Goal: Task Accomplishment & Management: Use online tool/utility

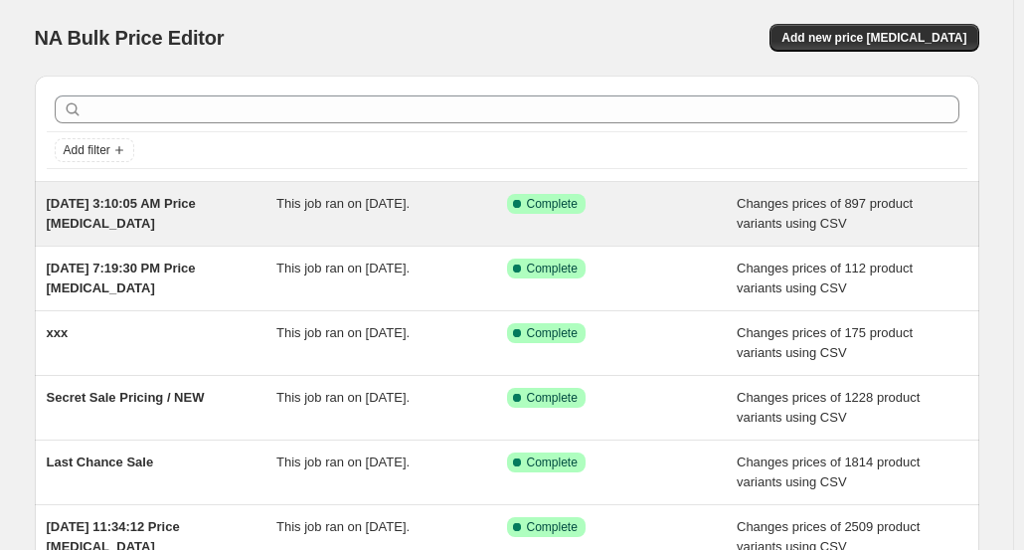
click at [196, 204] on span "[DATE] 3:10:05 AM Price [MEDICAL_DATA]" at bounding box center [121, 213] width 149 height 35
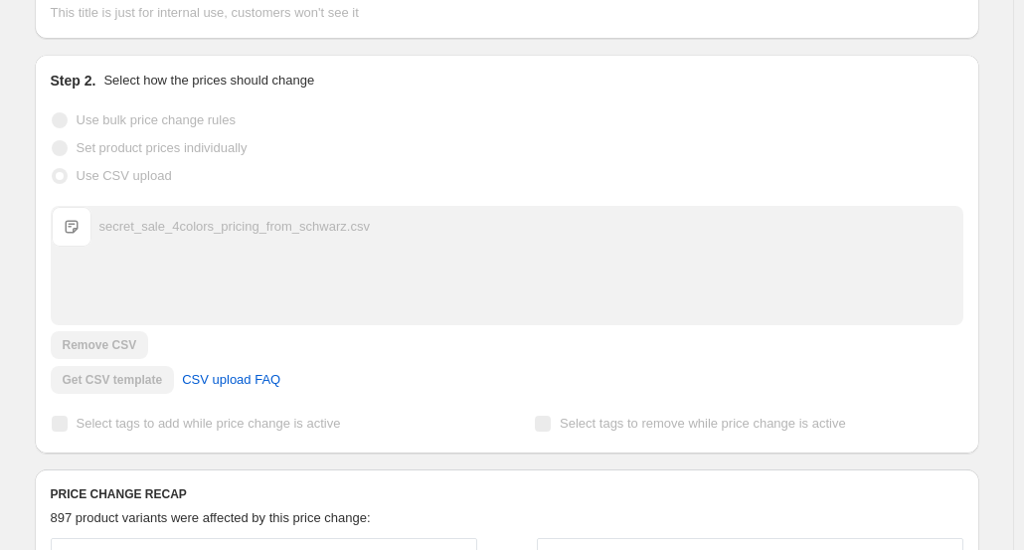
scroll to position [398, 0]
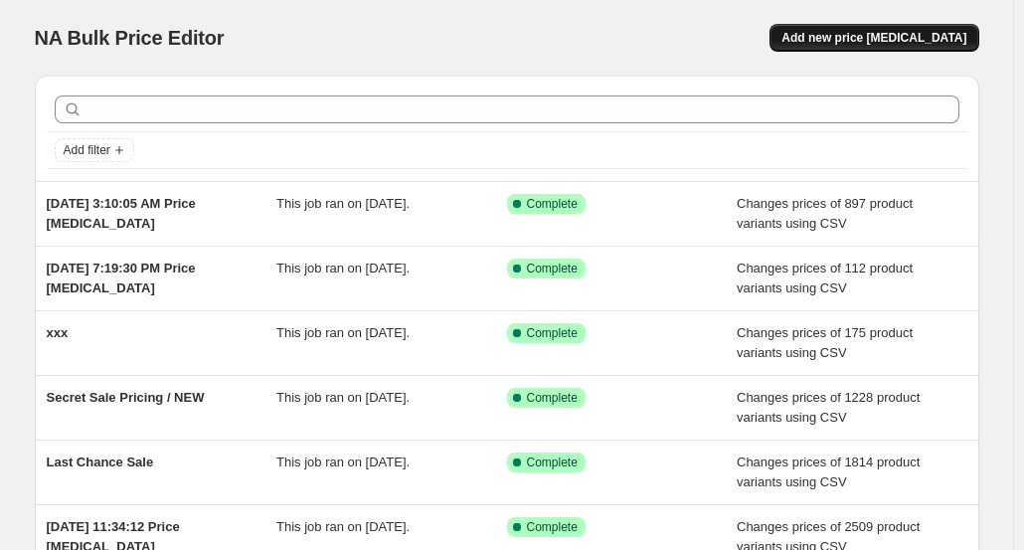
click at [882, 33] on span "Add new price [MEDICAL_DATA]" at bounding box center [873, 38] width 185 height 16
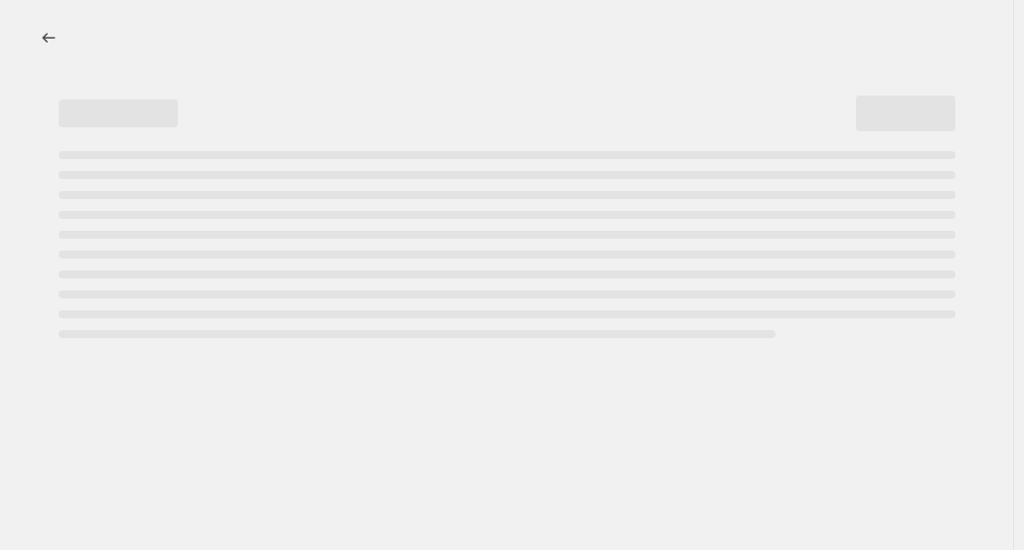
select select "percentage"
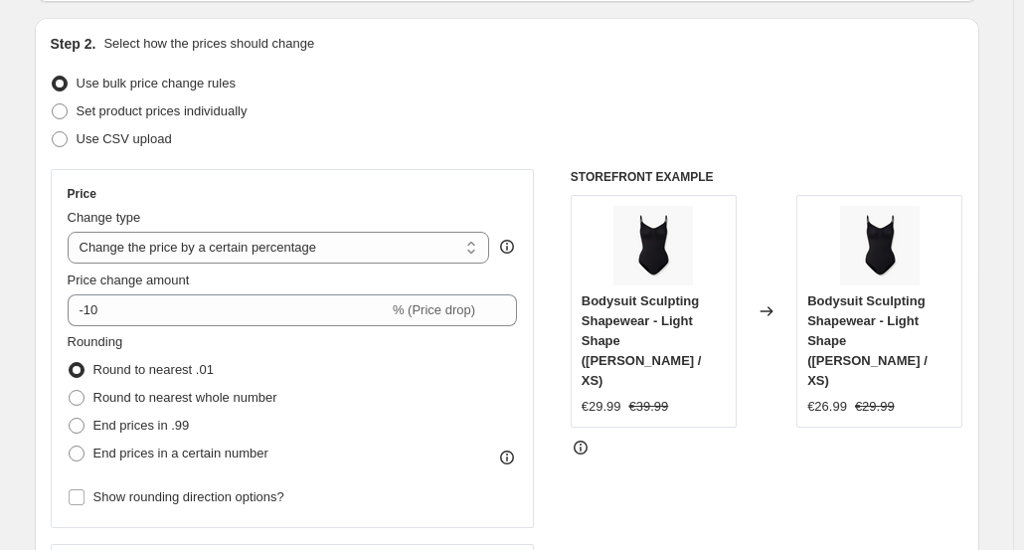
scroll to position [199, 0]
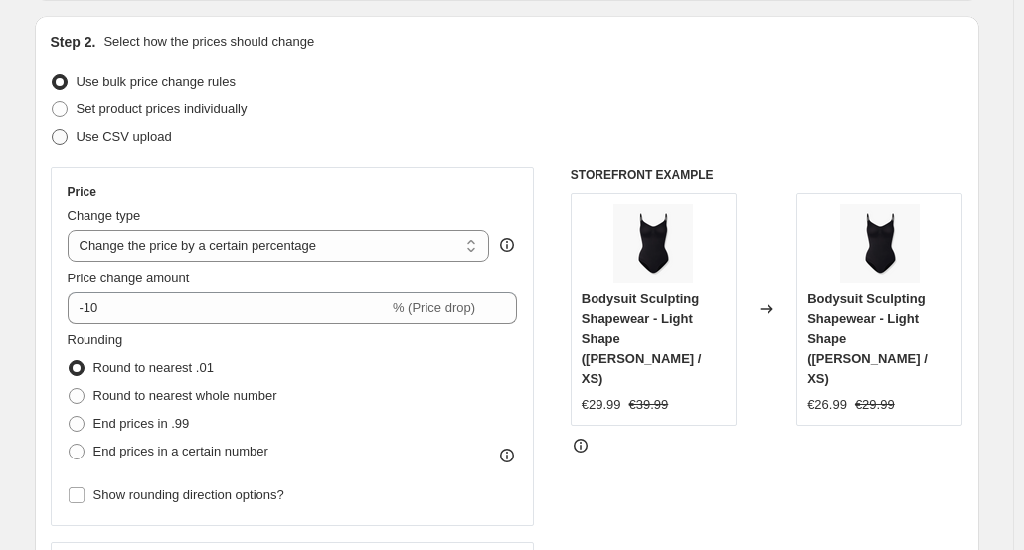
click at [145, 134] on span "Use CSV upload" at bounding box center [124, 136] width 95 height 15
click at [53, 130] on input "Use CSV upload" at bounding box center [52, 129] width 1 height 1
radio input "true"
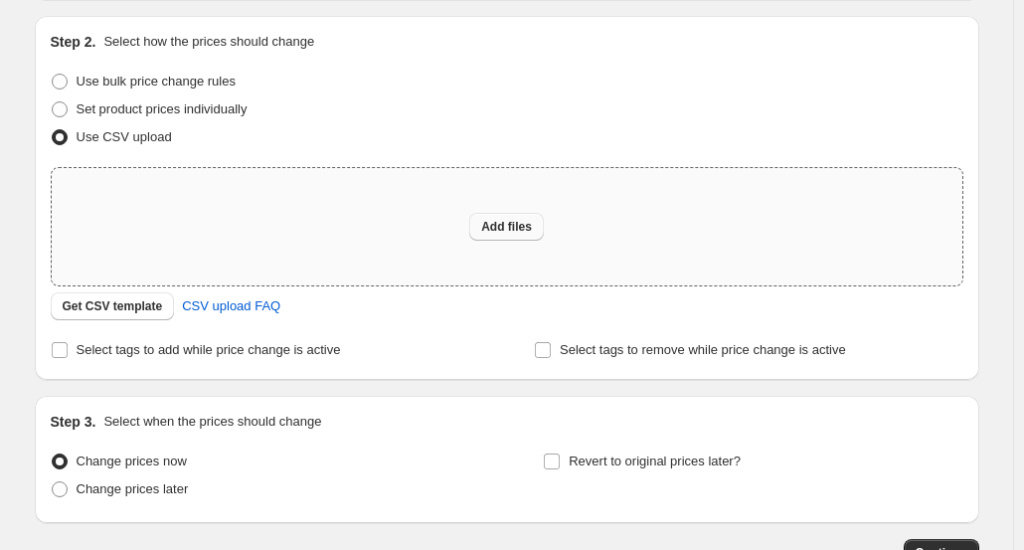
click at [499, 235] on button "Add files" at bounding box center [506, 227] width 75 height 28
type input "C:\fakepath\Untitled spreadsheet - Sheet1 (2).csv"
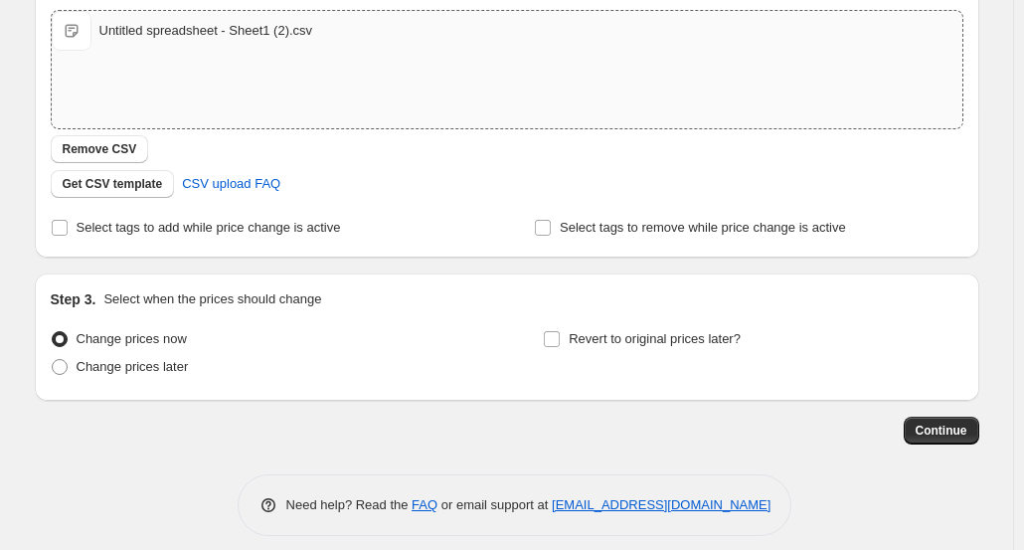
scroll to position [370, 0]
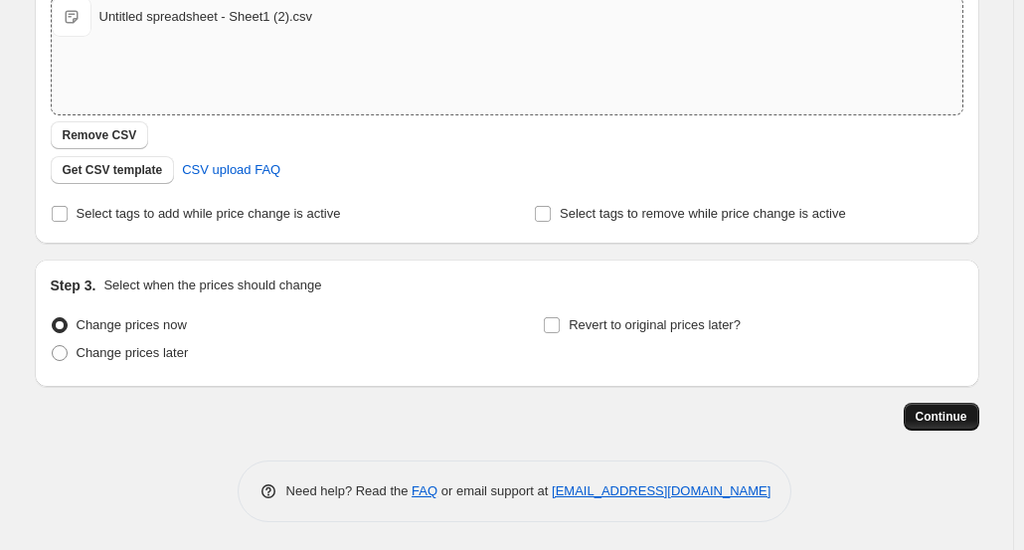
click at [933, 417] on span "Continue" at bounding box center [942, 417] width 52 height 16
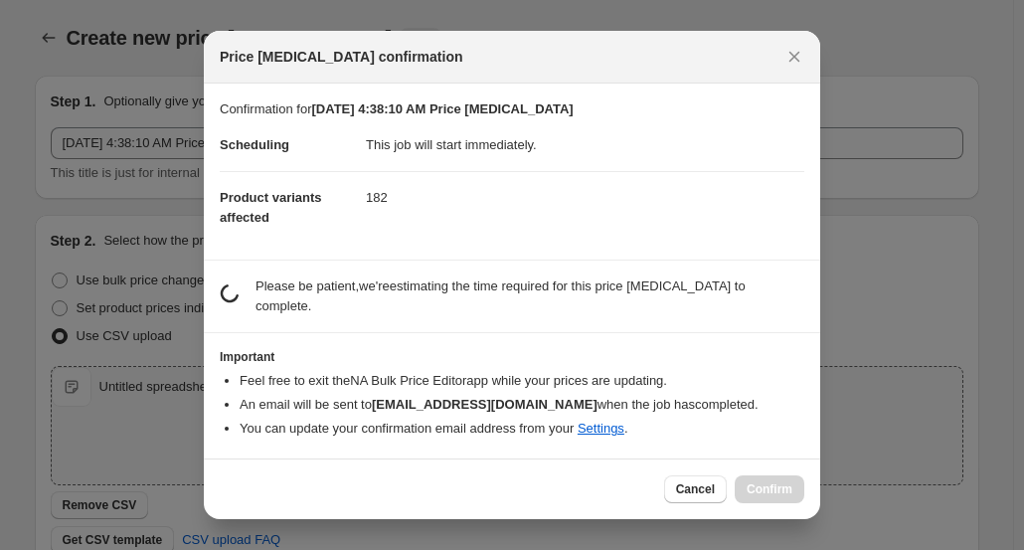
scroll to position [0, 0]
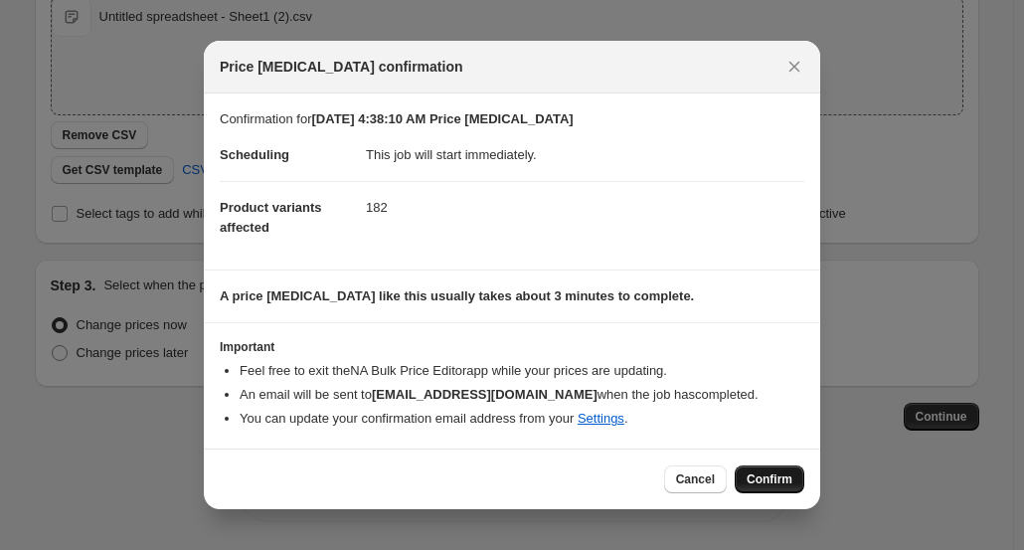
click at [775, 482] on span "Confirm" at bounding box center [770, 479] width 46 height 16
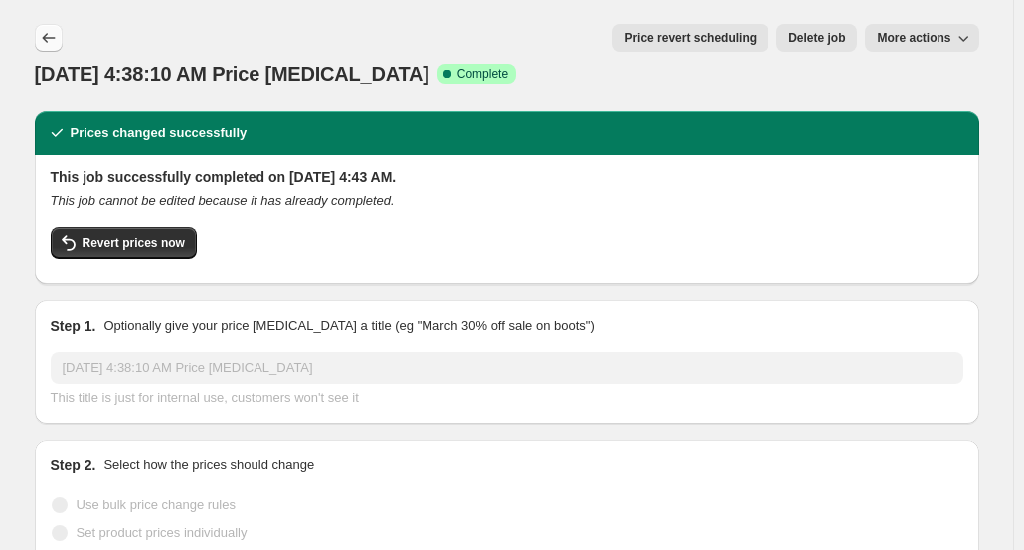
click at [44, 40] on icon "Price change jobs" at bounding box center [49, 38] width 20 height 20
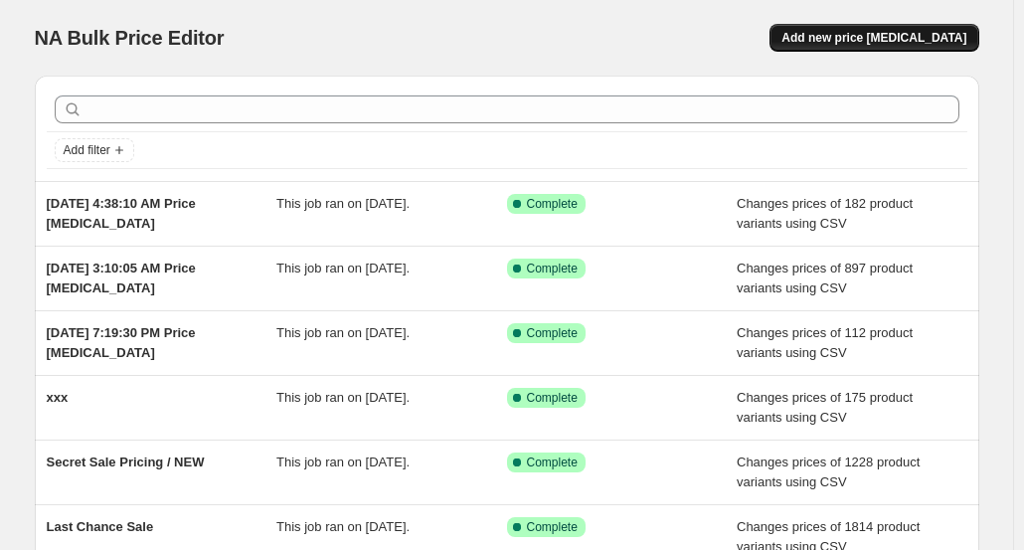
click at [909, 33] on span "Add new price [MEDICAL_DATA]" at bounding box center [873, 38] width 185 height 16
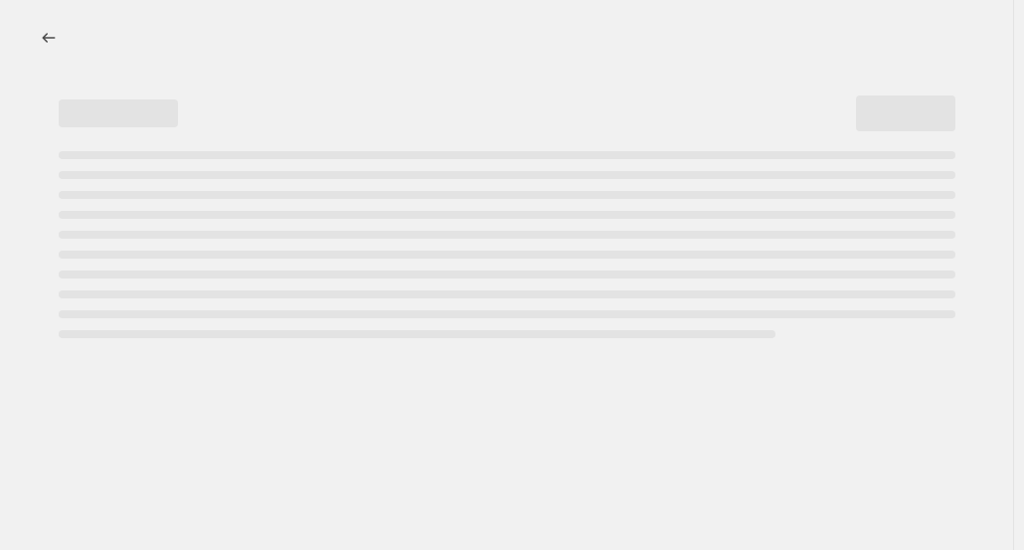
select select "percentage"
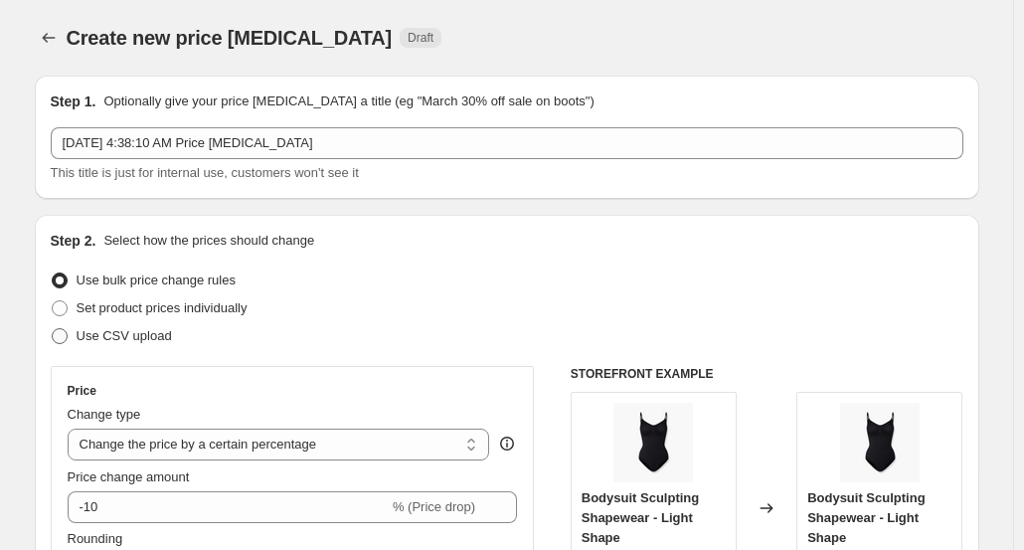
click at [129, 328] on span "Use CSV upload" at bounding box center [124, 335] width 95 height 15
click at [53, 328] on input "Use CSV upload" at bounding box center [52, 328] width 1 height 1
radio input "true"
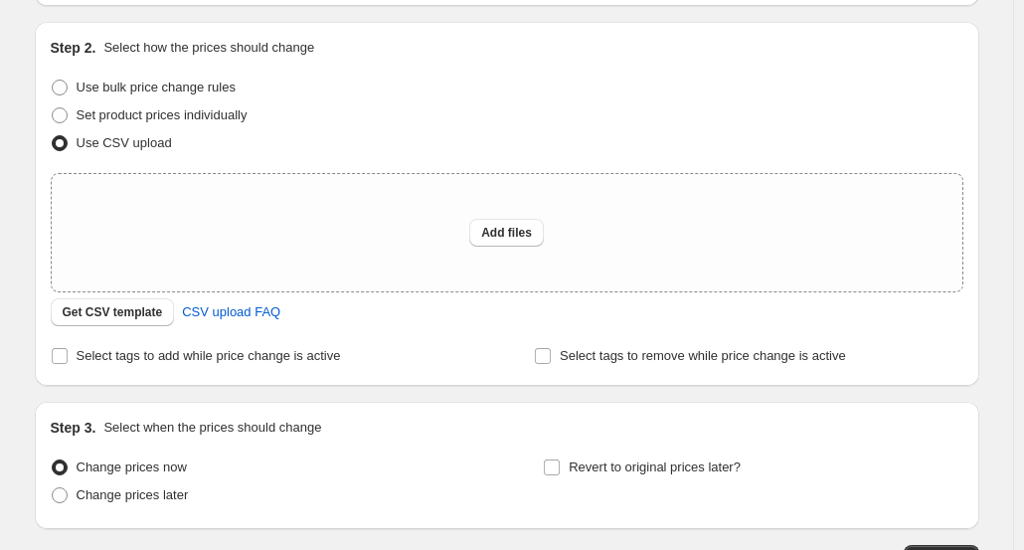
scroll to position [199, 0]
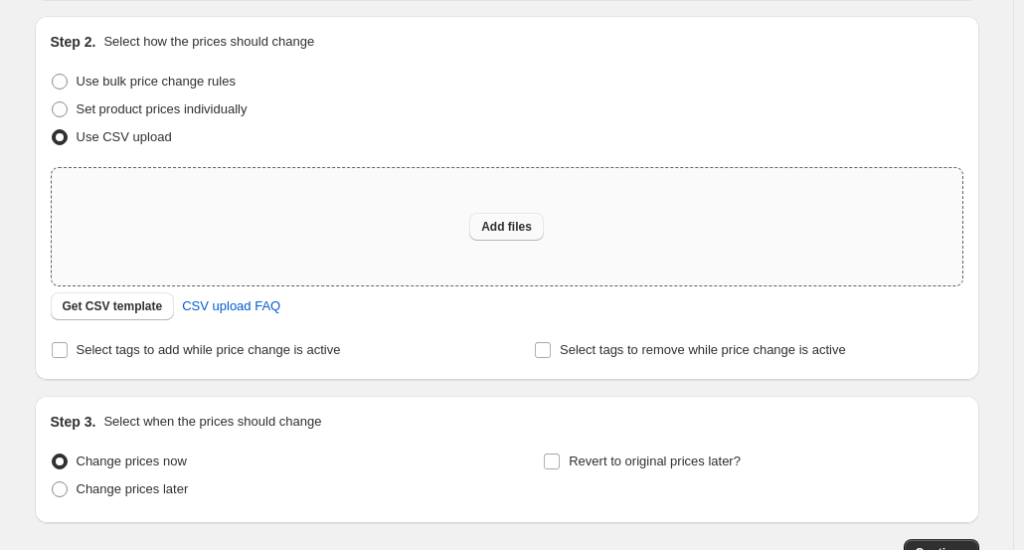
click at [511, 219] on button "Add files" at bounding box center [506, 227] width 75 height 28
type input "C:\fakepath\Untitled spreadsheet - Sheet1 (3).csv"
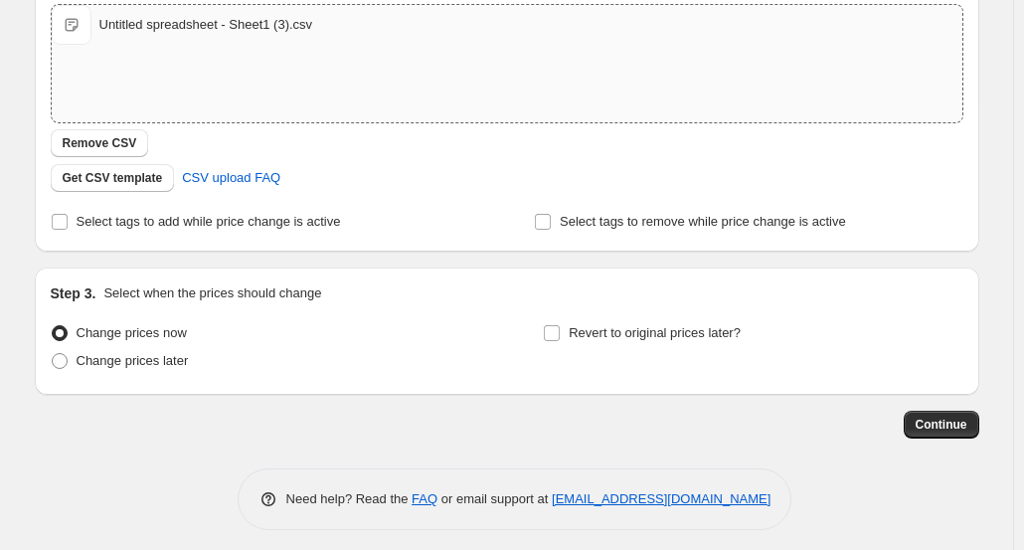
scroll to position [370, 0]
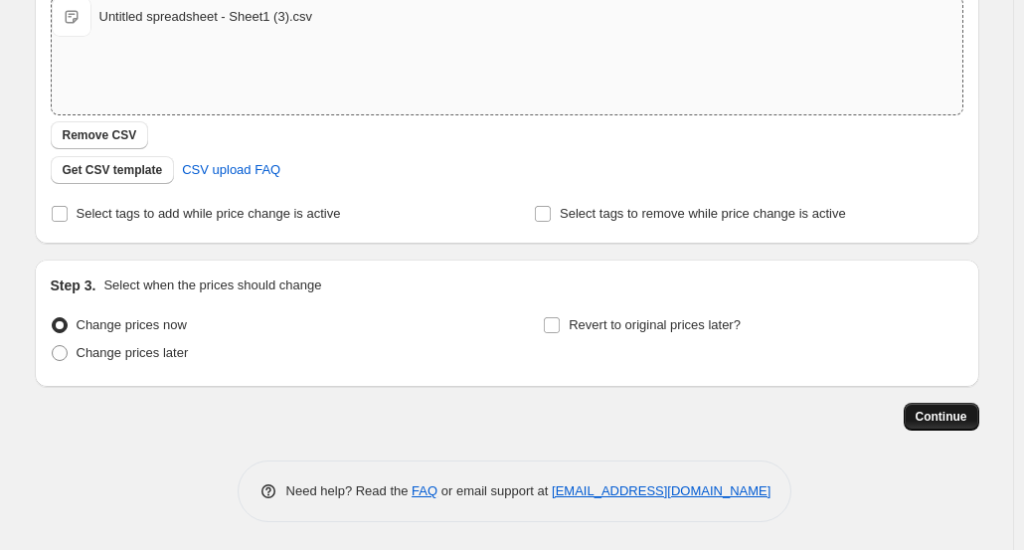
click at [936, 415] on span "Continue" at bounding box center [942, 417] width 52 height 16
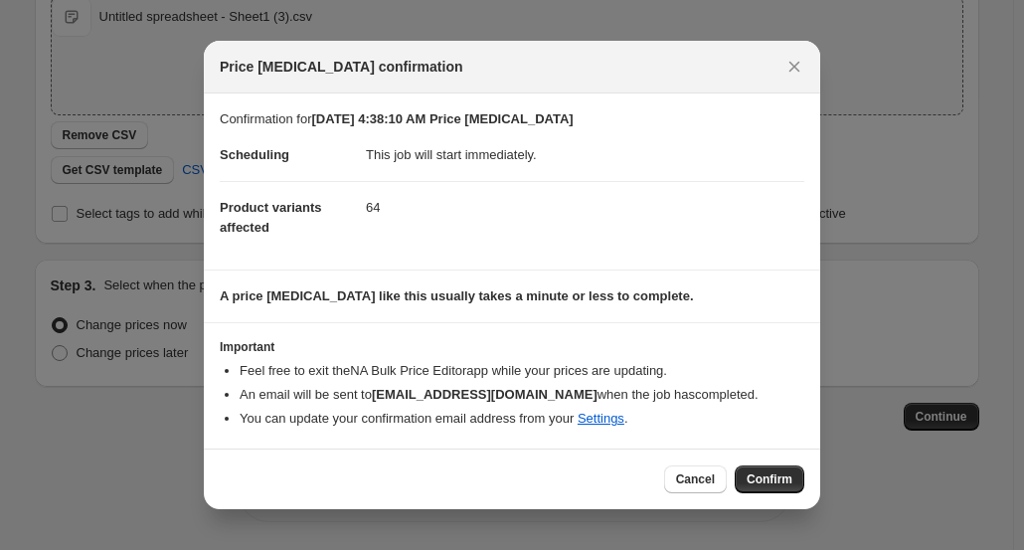
click at [783, 485] on span "Confirm" at bounding box center [770, 479] width 46 height 16
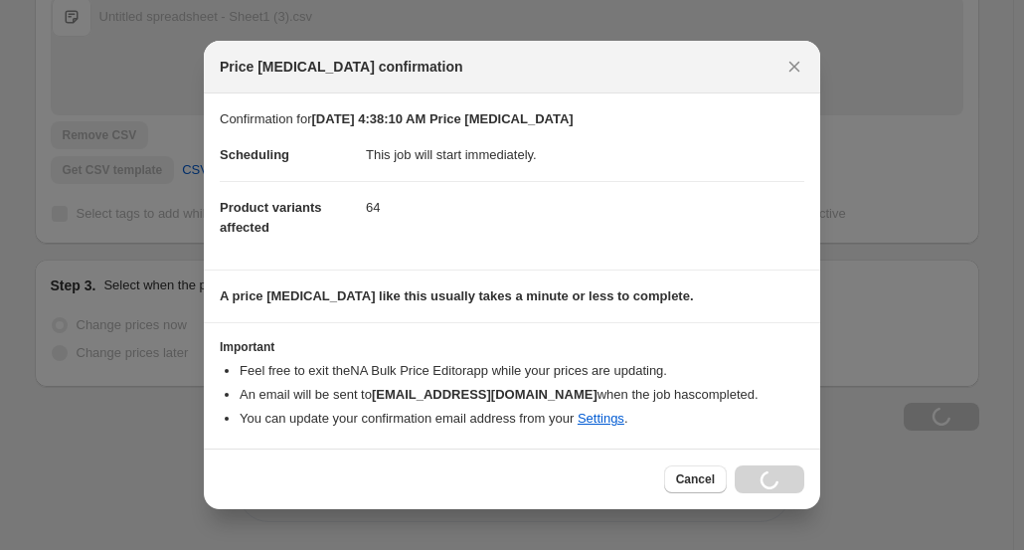
scroll to position [437, 0]
